Goal: Task Accomplishment & Management: Complete application form

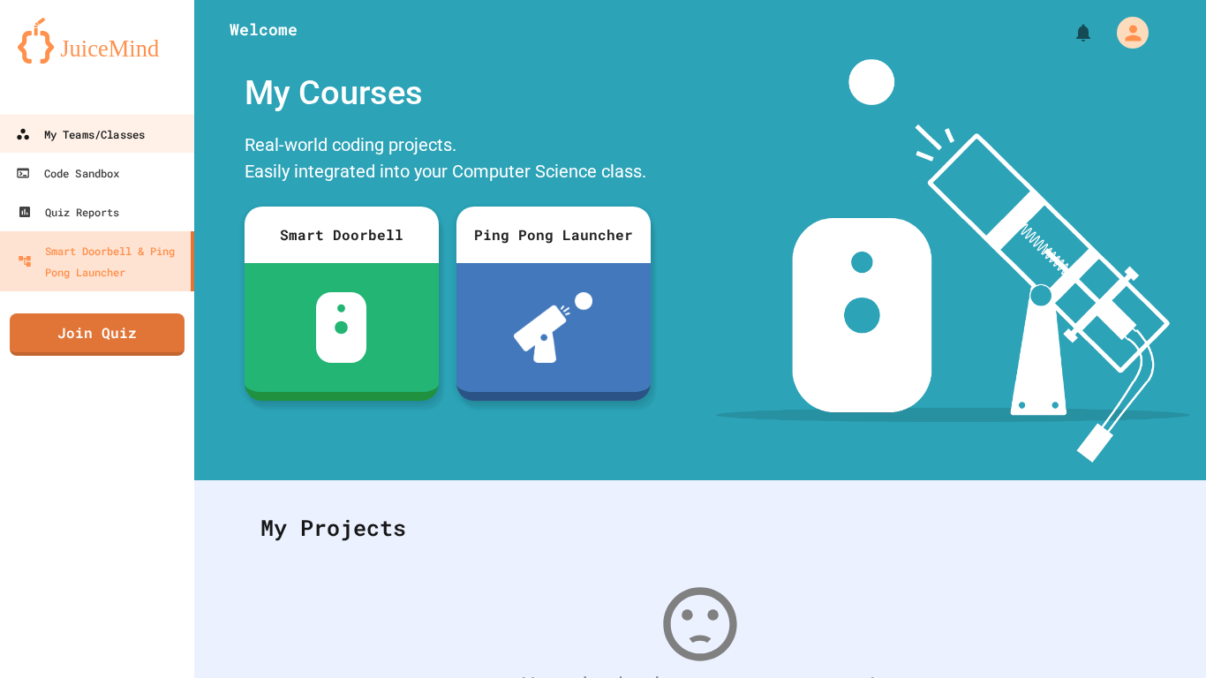
click at [102, 147] on link "My Teams/Classes" at bounding box center [96, 134] width 199 height 40
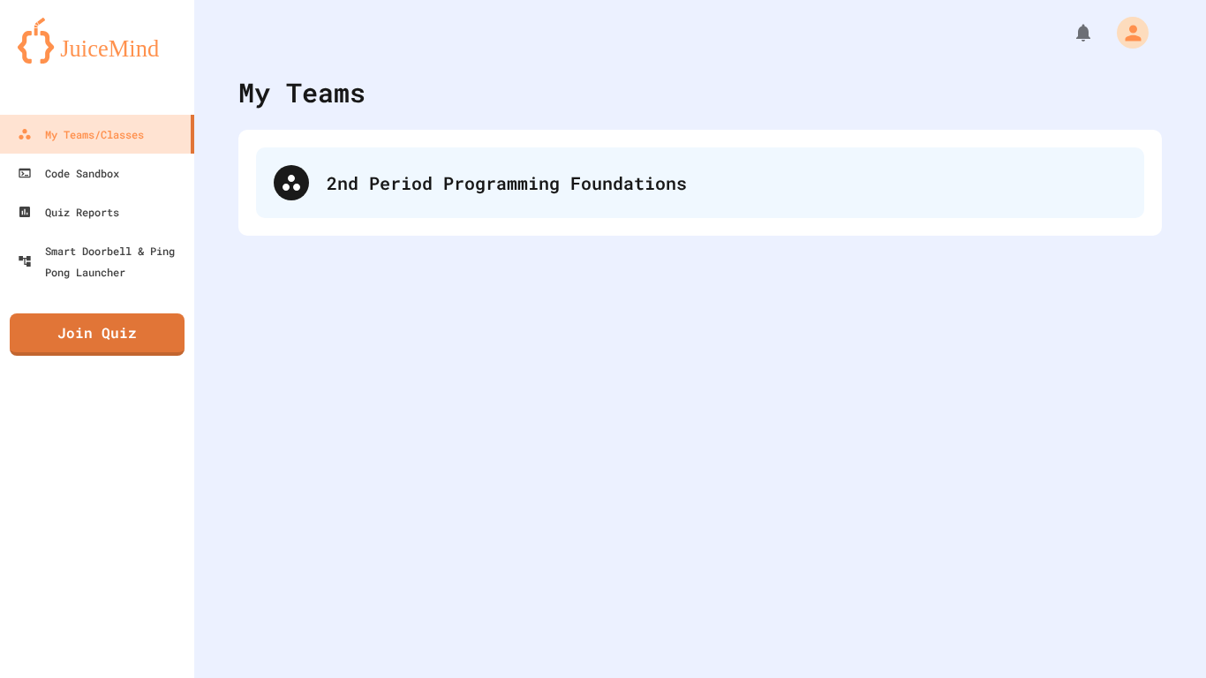
click at [449, 192] on div "2nd Period Programming Foundations" at bounding box center [727, 182] width 800 height 26
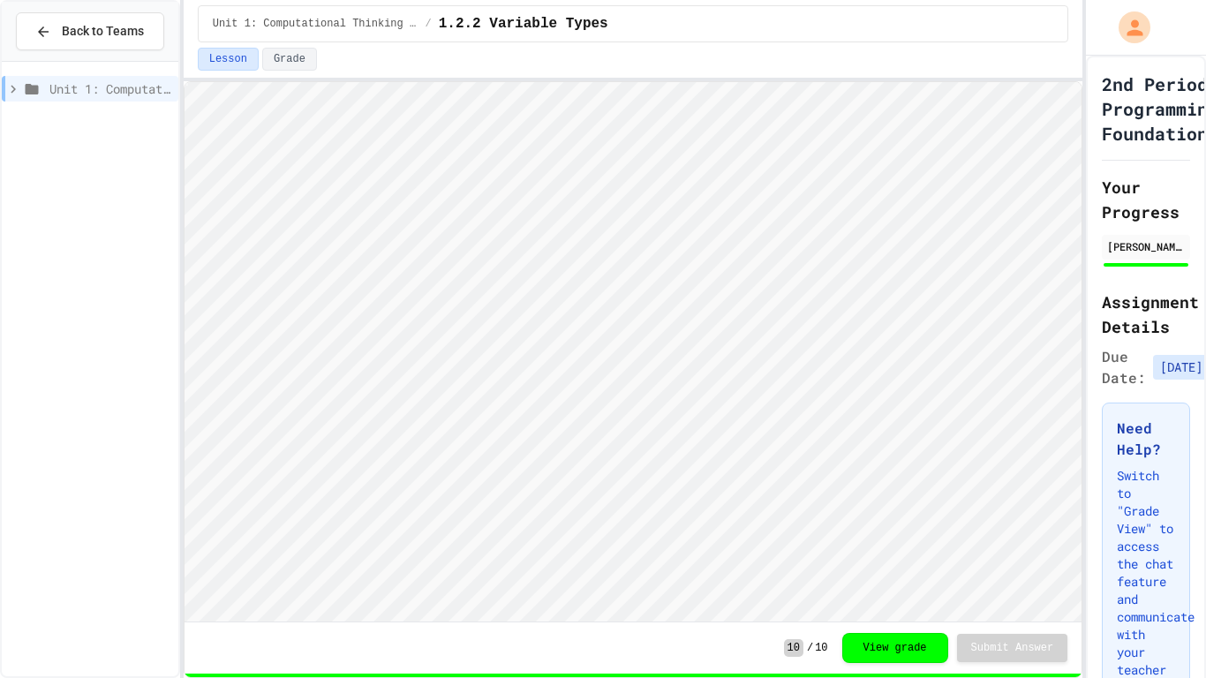
scroll to position [2, 0]
click at [64, 93] on span "Unit 1: Computational Thinking and Problem Solving" at bounding box center [110, 88] width 122 height 19
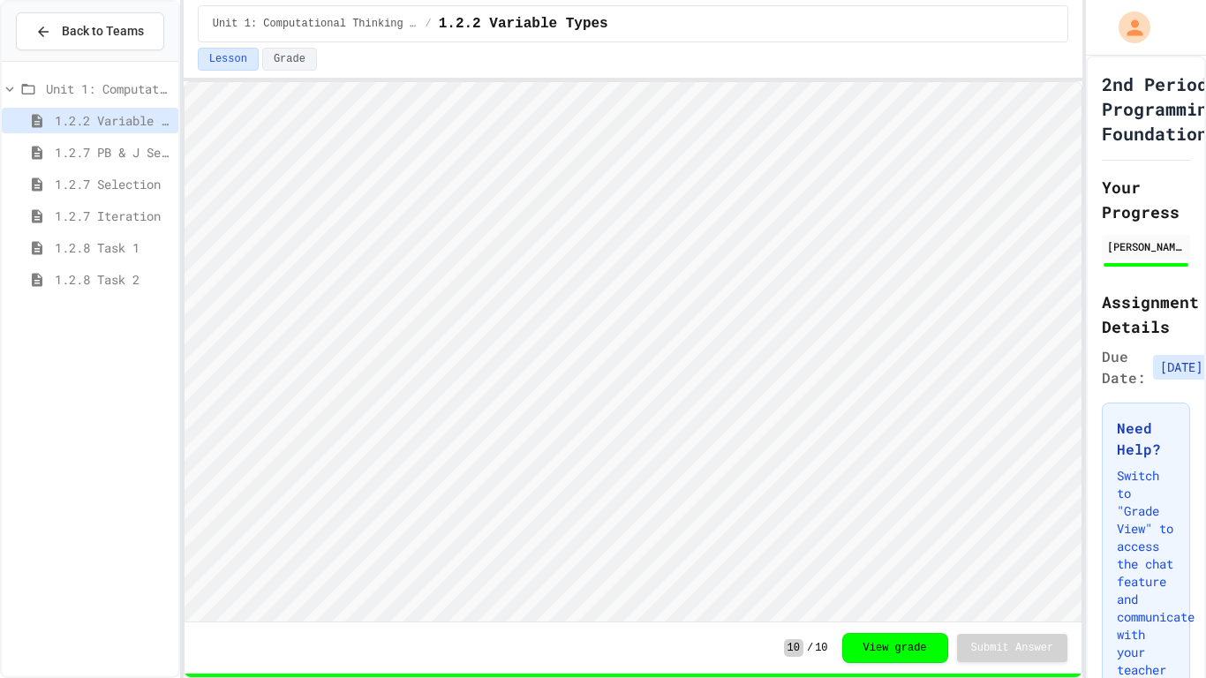
click at [101, 235] on div "1.2.8 Task 1" at bounding box center [90, 248] width 177 height 26
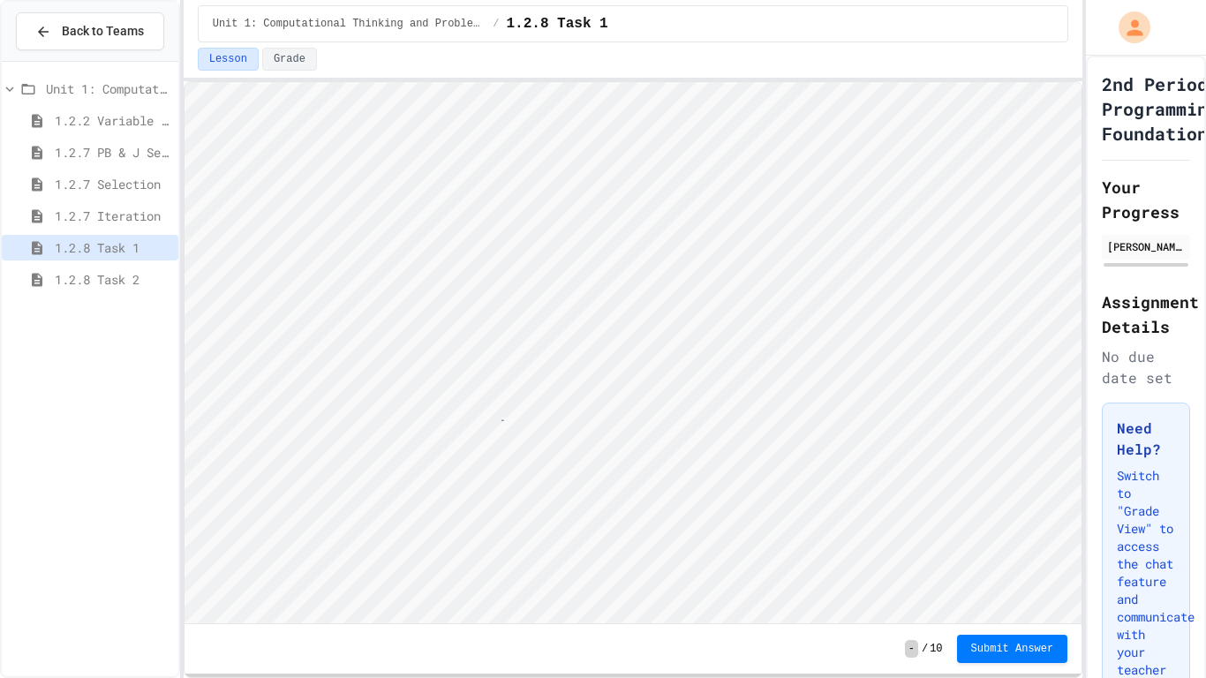
scroll to position [2, 9]
type textarea "**"
type textarea "*"
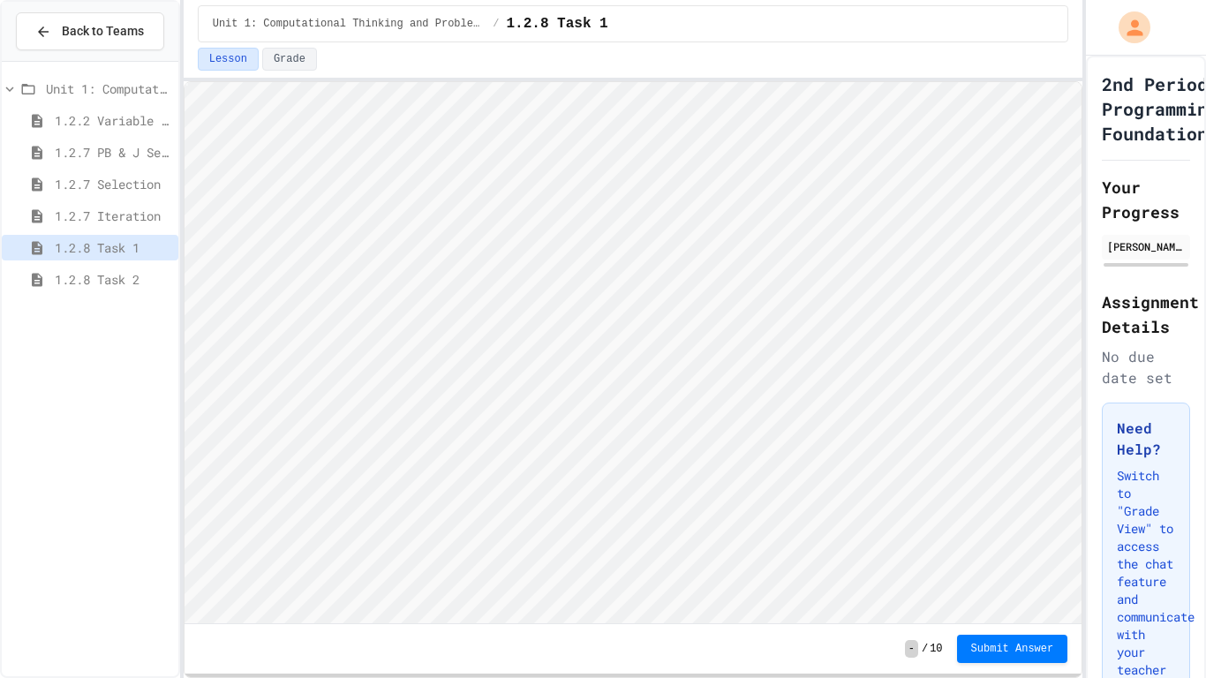
scroll to position [2, 0]
click at [89, 308] on span "1.3.1 Sequencing Patterns/Trends" at bounding box center [113, 311] width 117 height 19
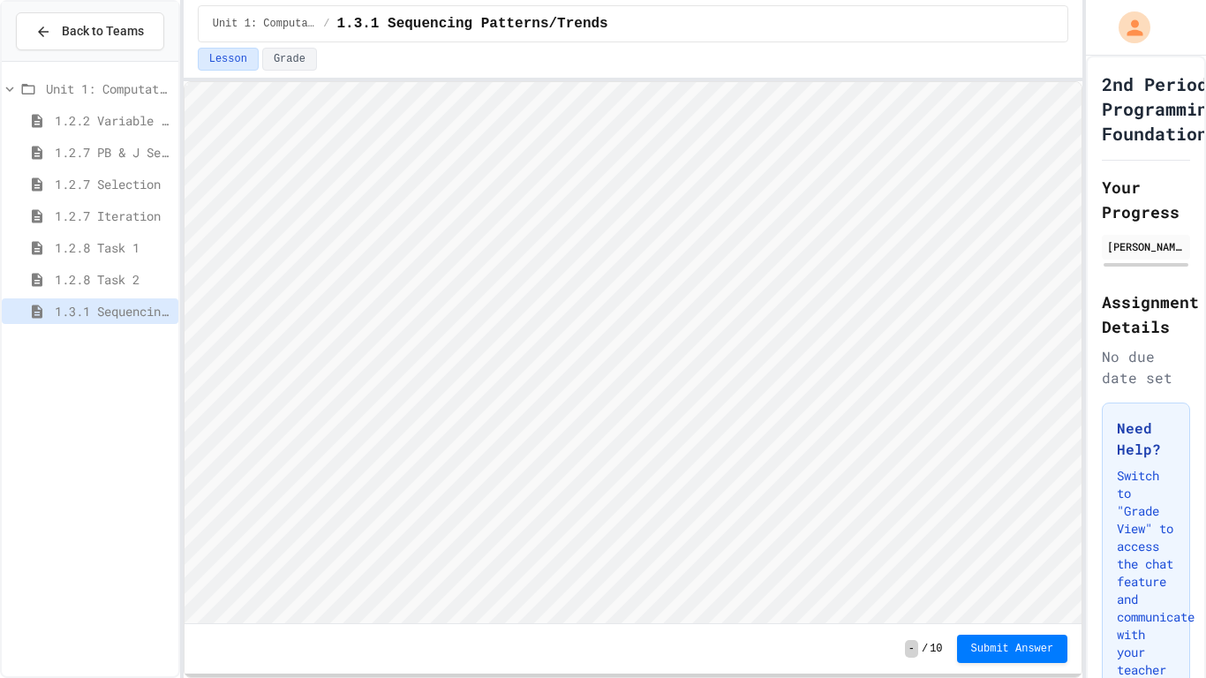
scroll to position [2, 0]
click at [1205, 230] on div "Back to Teams Unit 1: Computational Thinking and Problem Solving 1.2.2 Variable…" at bounding box center [603, 339] width 1206 height 678
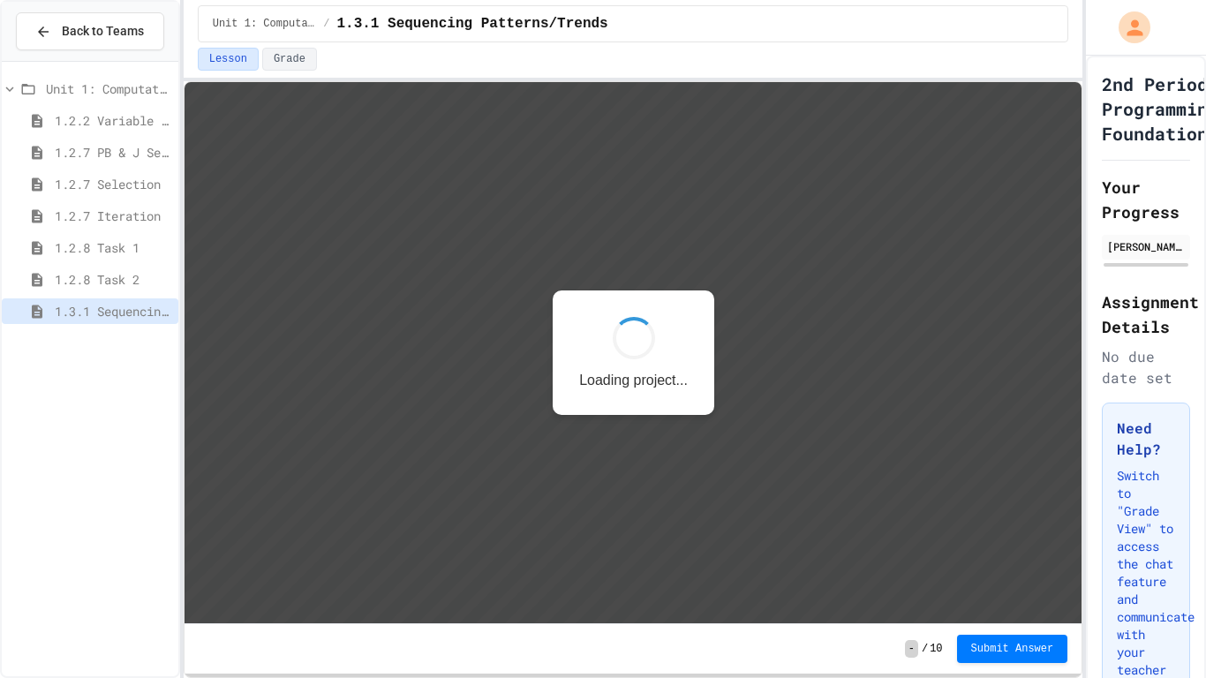
scroll to position [0, 0]
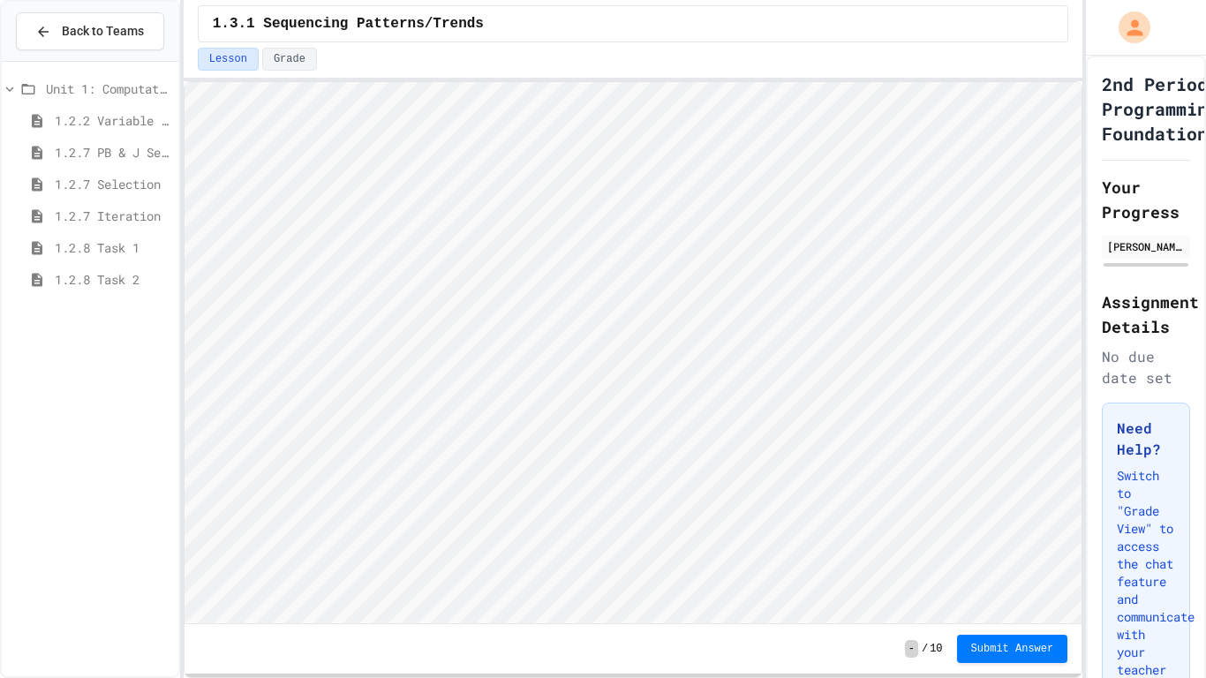
click at [1205, 143] on div "Back to Teams Unit 1: Computational Thinking and Problem Solving 1.2.2 Variable…" at bounding box center [603, 339] width 1206 height 678
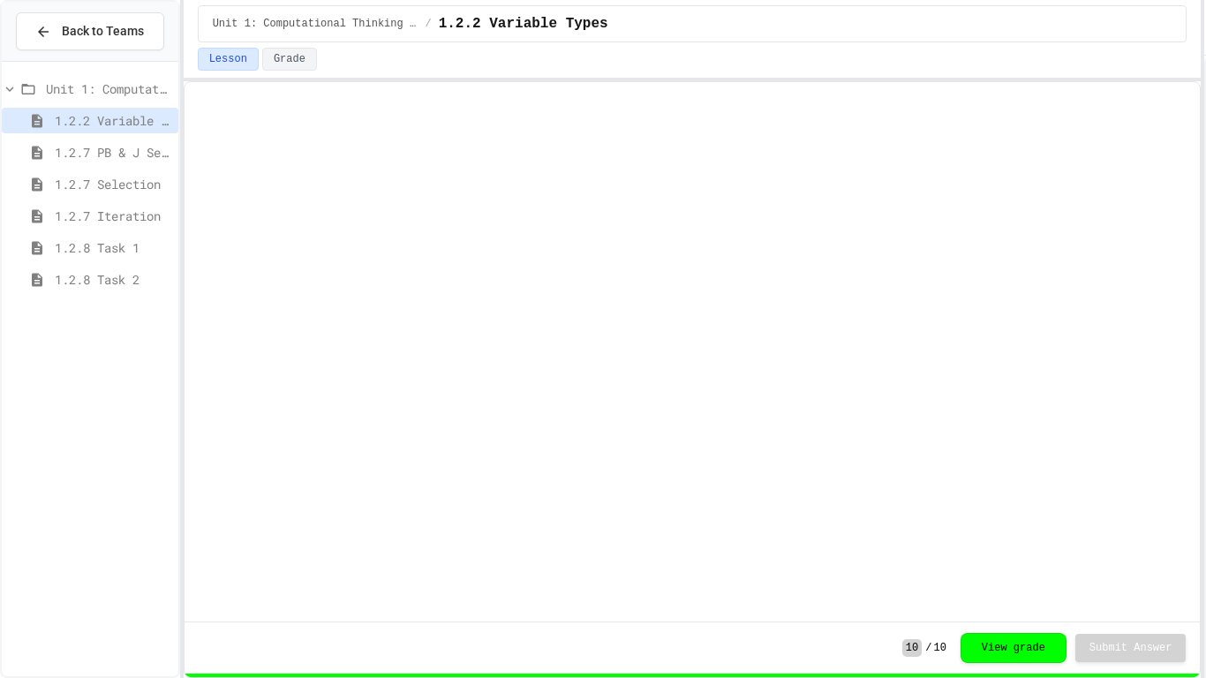
click at [74, 296] on div "1.2.8 Task 2" at bounding box center [90, 283] width 177 height 32
click at [74, 281] on span "1.2.8 Task 2" at bounding box center [113, 279] width 117 height 19
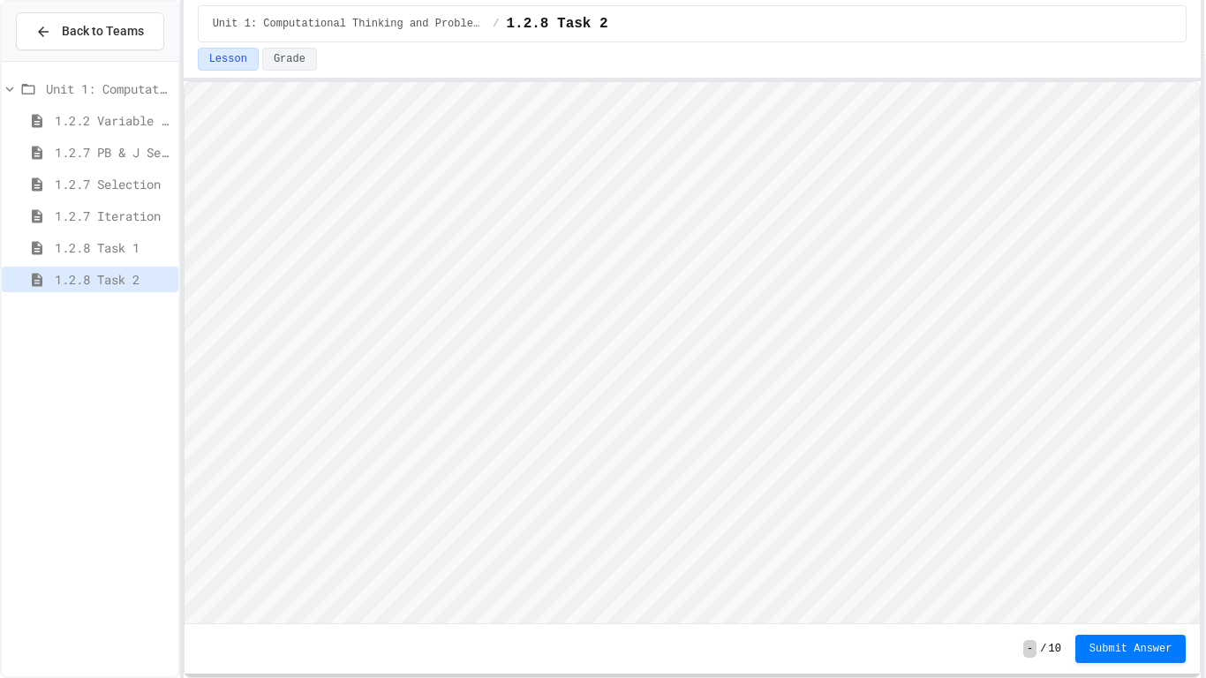
scroll to position [2, 0]
type textarea "*"
type textarea "**********"
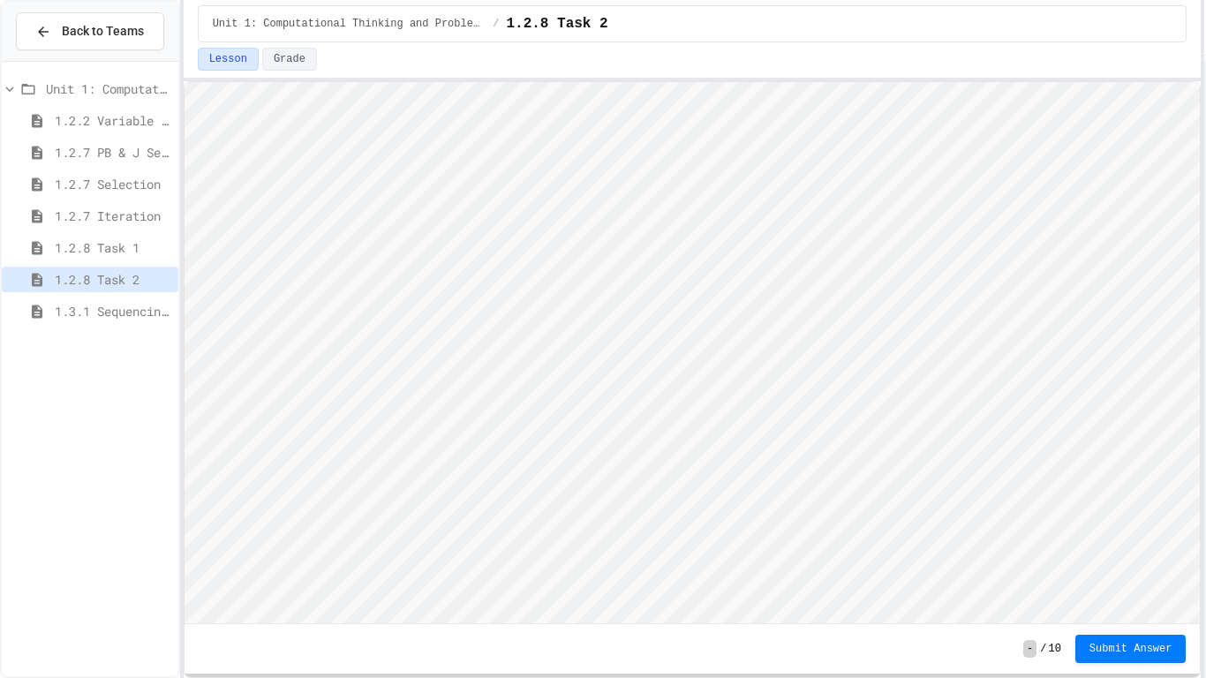
click at [146, 312] on span "1.3.1 Sequencing Patterns/Trends" at bounding box center [113, 311] width 117 height 19
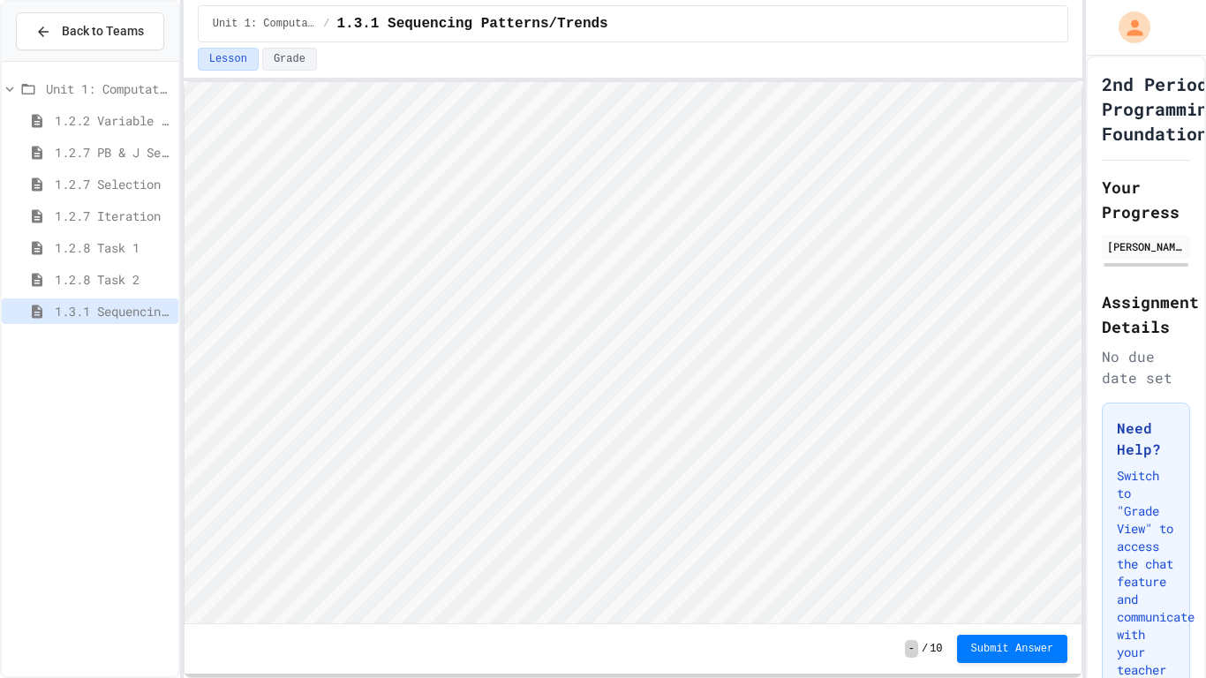
scroll to position [2, 0]
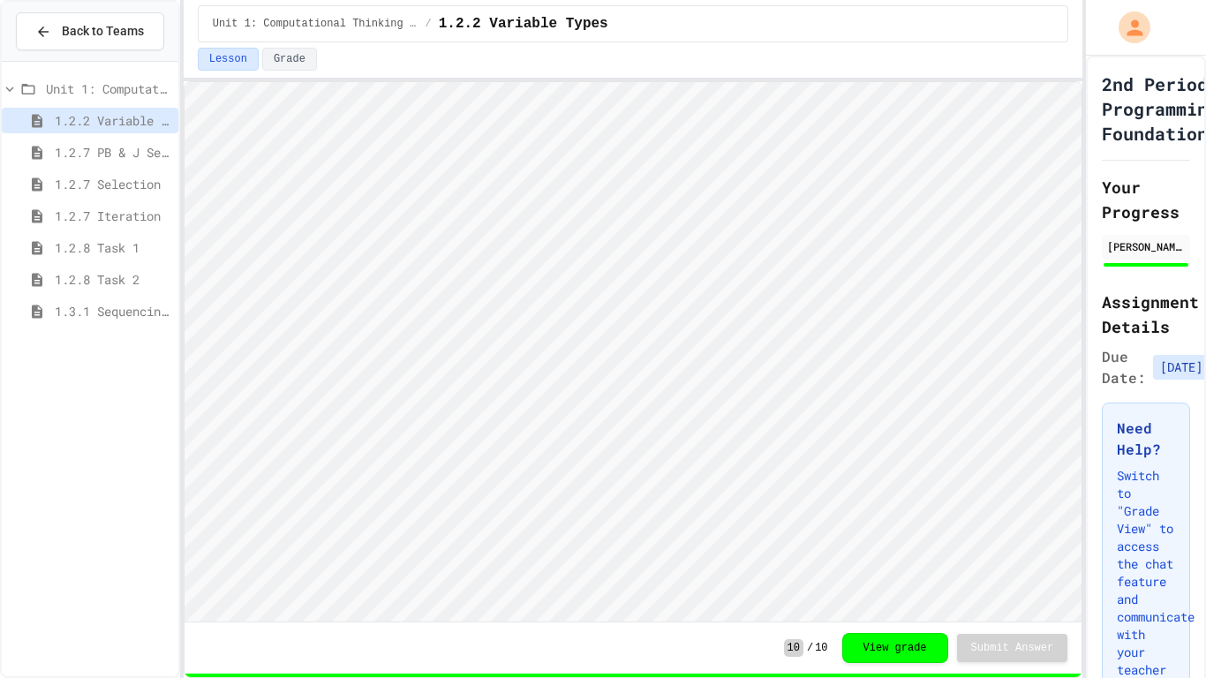
click at [68, 317] on span "1.3.1 Sequencing Patterns/Trends" at bounding box center [113, 311] width 117 height 19
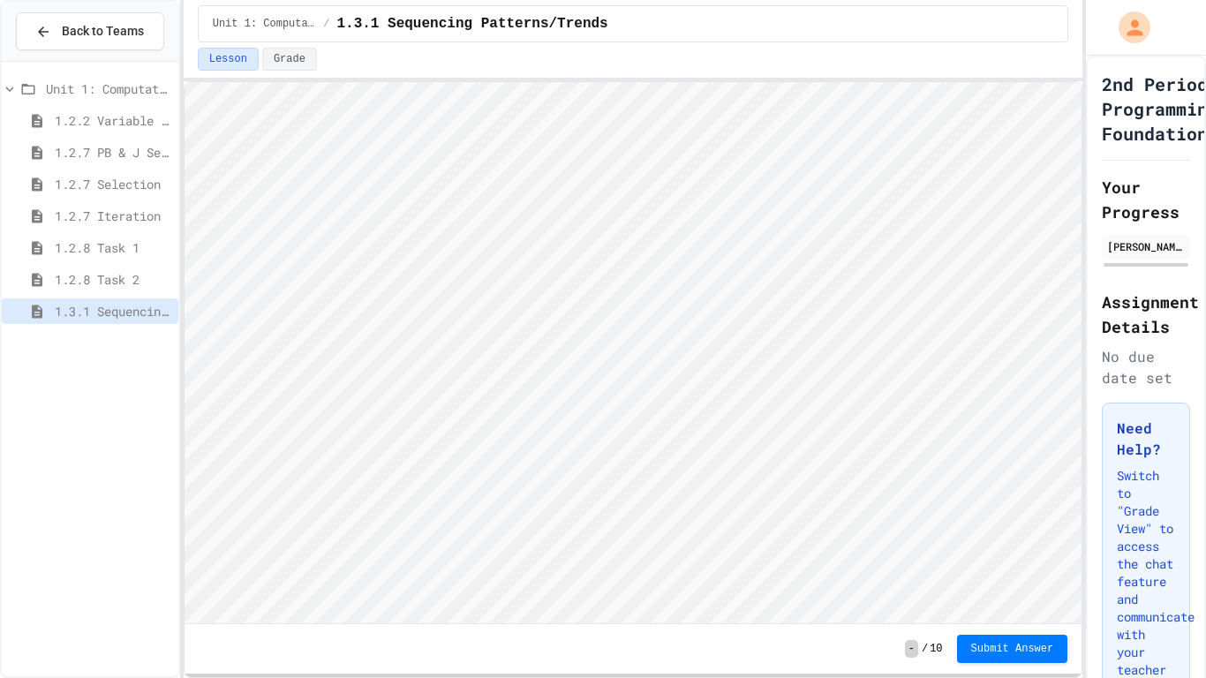
scroll to position [2, 0]
click at [1086, 296] on div at bounding box center [1084, 339] width 4 height 678
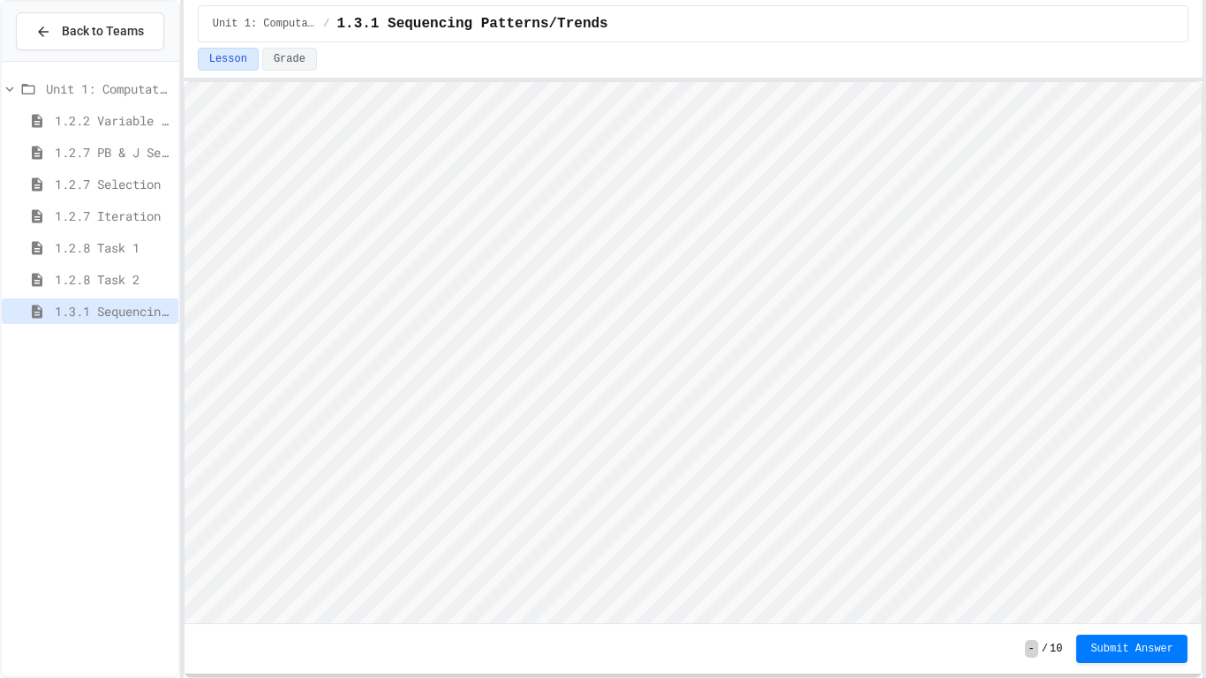
type textarea "******"
click at [1090, 664] on div "- / 10 Submit Answer" at bounding box center [692, 648] width 1017 height 49
click at [1095, 651] on span "Submit Answer" at bounding box center [1131, 649] width 83 height 14
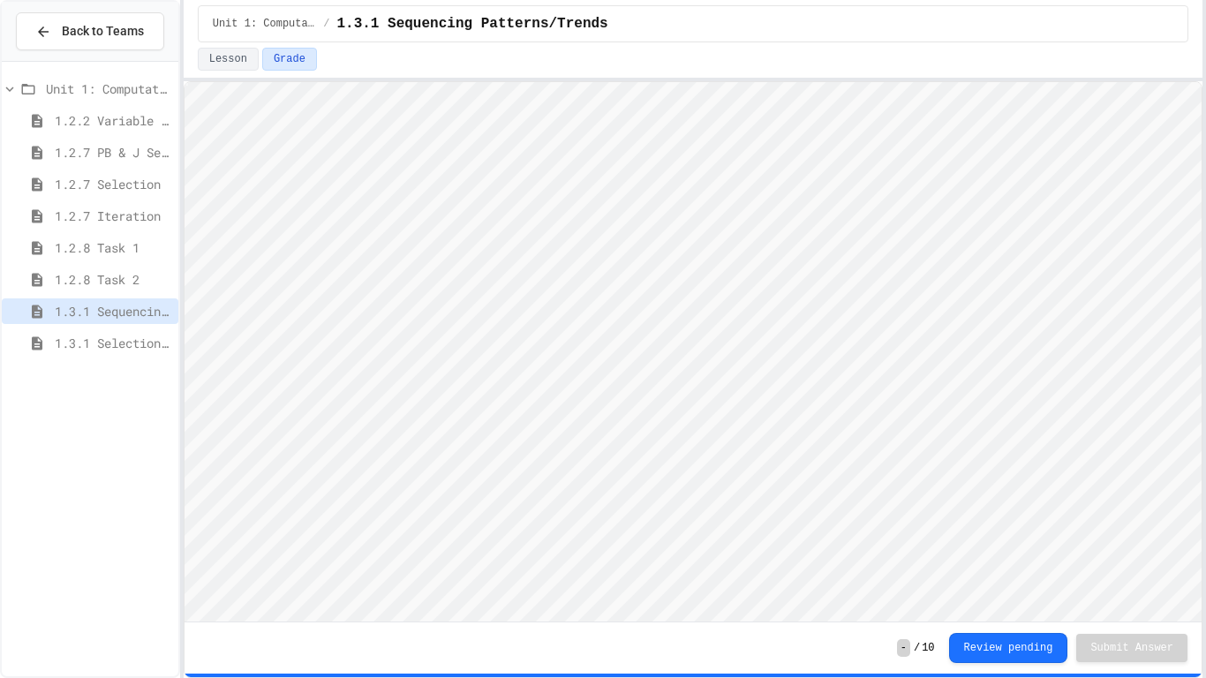
click at [117, 351] on span "1.3.1 Selection Patterns/Trends" at bounding box center [113, 343] width 117 height 19
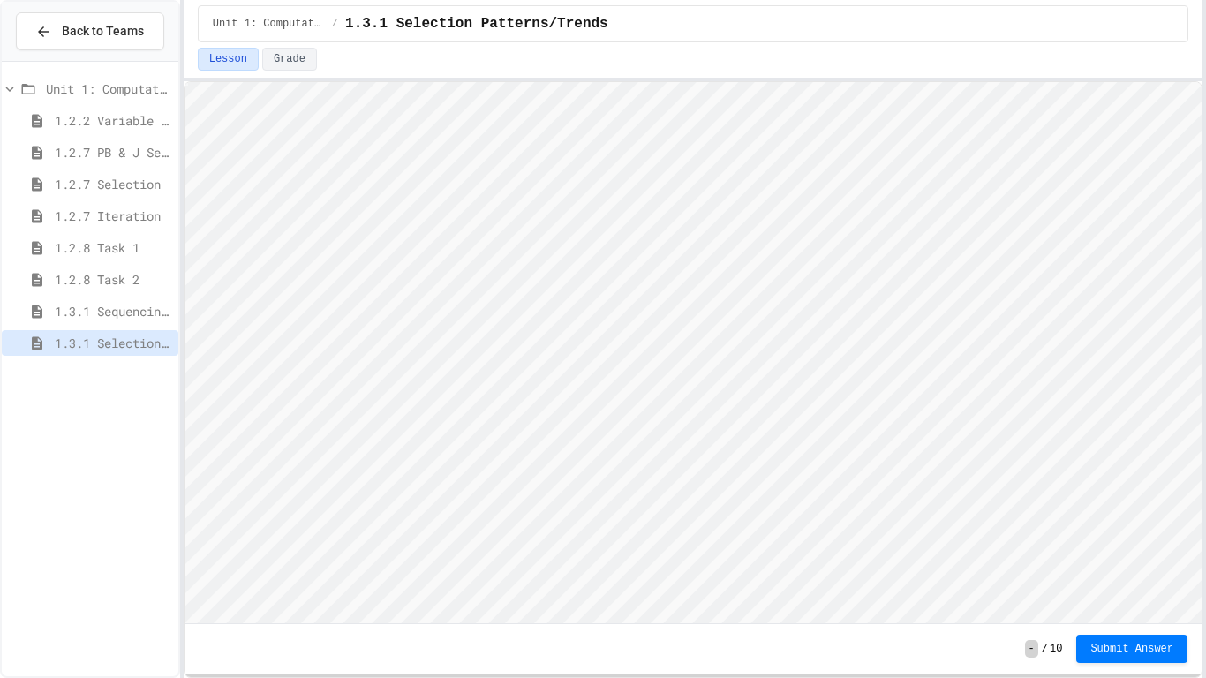
scroll to position [2, 0]
click at [40, 377] on icon at bounding box center [37, 374] width 11 height 13
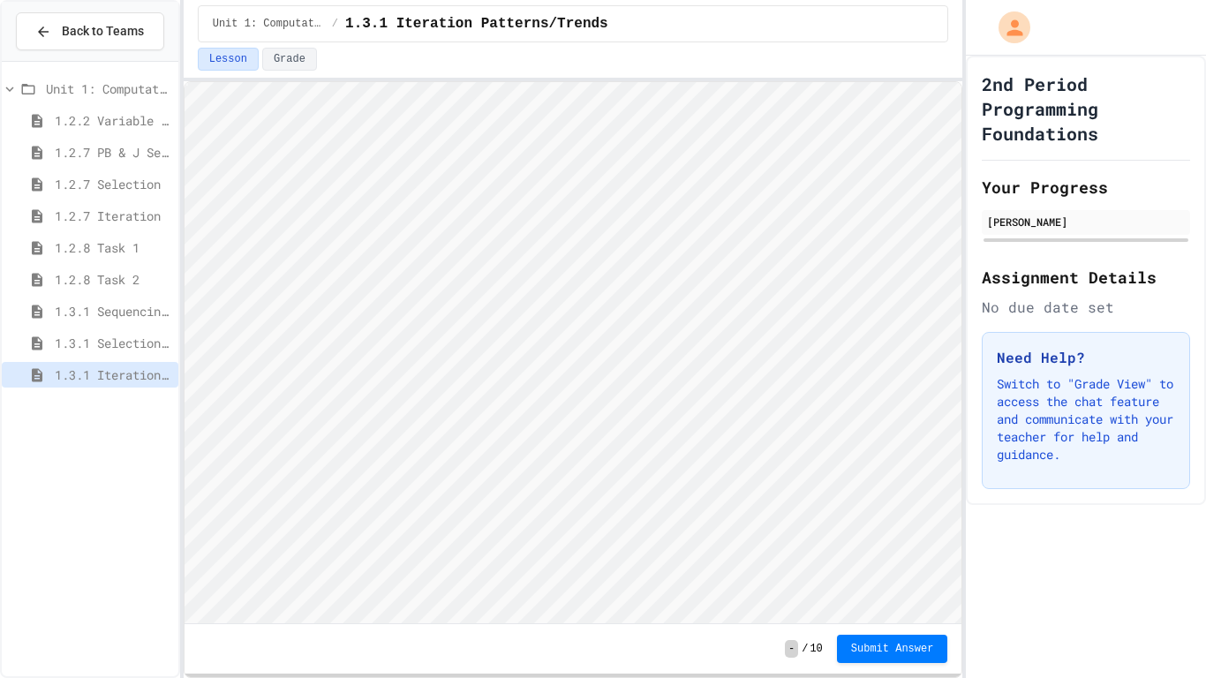
scroll to position [2, 0]
click at [1205, 360] on div "Back to Teams Unit 1: Computational Thinking and Problem Solving 1.2.2 Variable…" at bounding box center [603, 339] width 1206 height 678
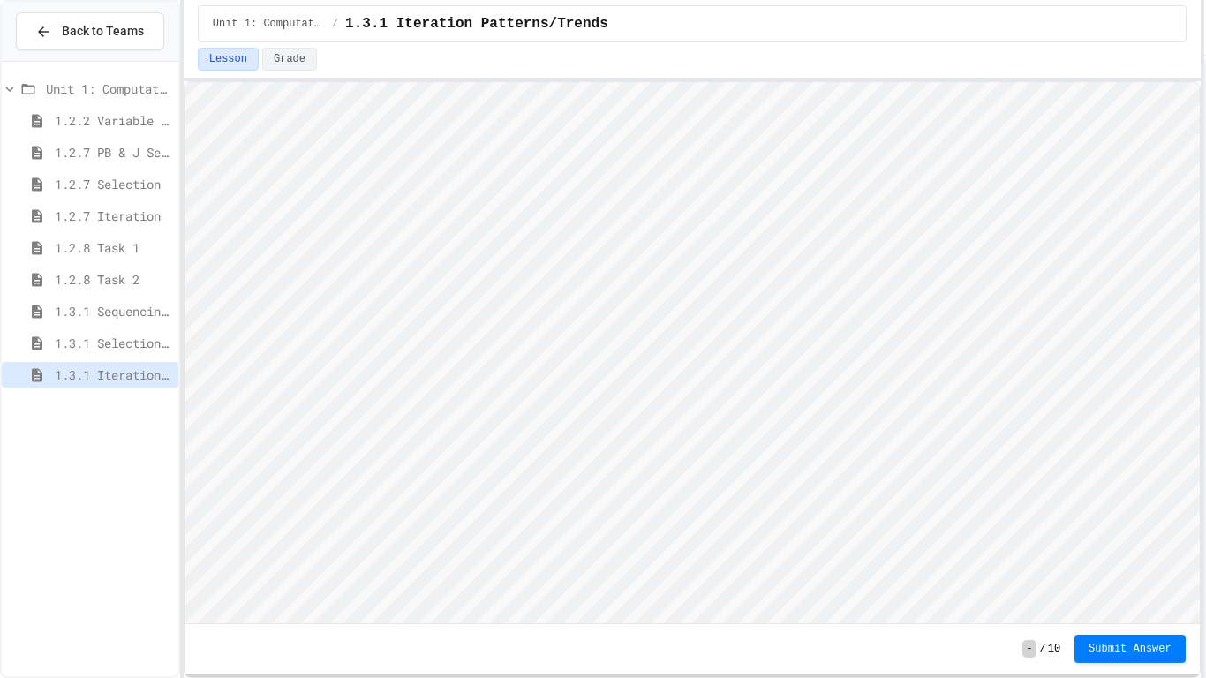
click at [1136, 656] on button "Submit Answer" at bounding box center [1129, 649] width 111 height 28
